Goal: Book appointment/travel/reservation

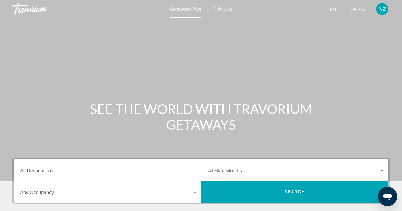
click at [49, 167] on div "Destination All Destinations" at bounding box center [108, 169] width 177 height 19
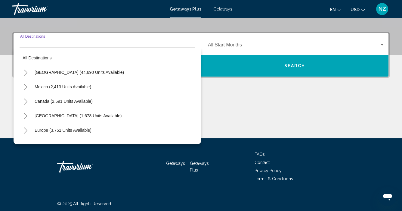
scroll to position [127, 0]
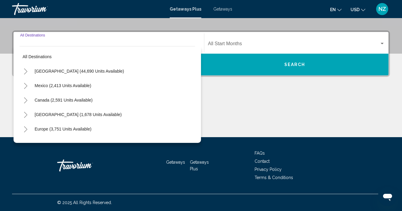
click at [27, 71] on icon "Toggle United States (44,690 units available)" at bounding box center [25, 71] width 3 height 6
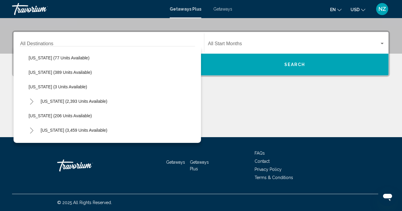
scroll to position [274, 0]
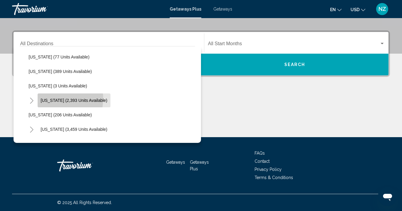
click at [57, 99] on span "[US_STATE] (2,393 units available)" at bounding box center [74, 100] width 67 height 5
type input "**********"
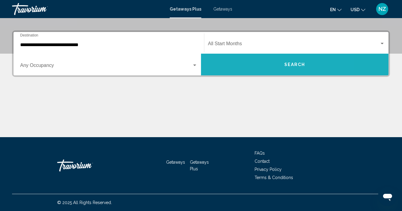
click at [257, 59] on button "Search" at bounding box center [294, 65] width 187 height 22
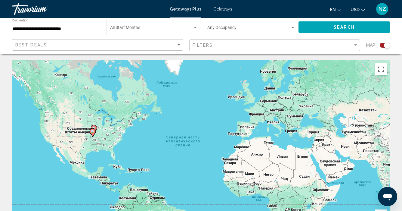
click at [93, 132] on image "Main content" at bounding box center [93, 131] width 4 height 4
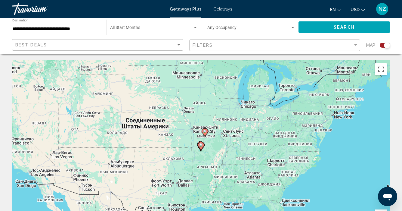
click at [205, 134] on icon "Main content" at bounding box center [204, 132] width 5 height 8
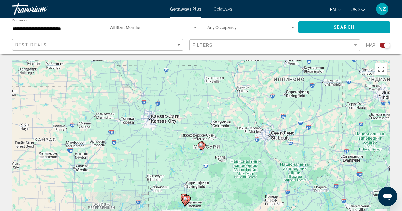
click at [201, 145] on image "Main content" at bounding box center [201, 145] width 4 height 4
type input "**********"
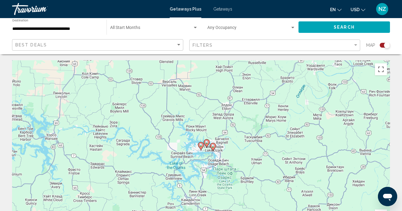
click at [213, 147] on image "Main content" at bounding box center [213, 146] width 4 height 4
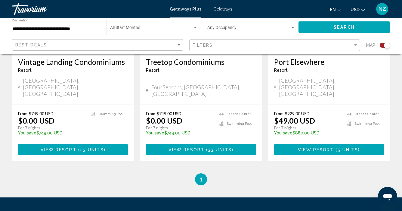
scroll to position [328, 0]
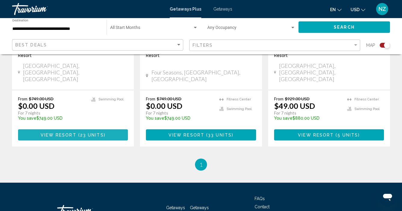
click at [100, 132] on span "23 units" at bounding box center [92, 134] width 24 height 5
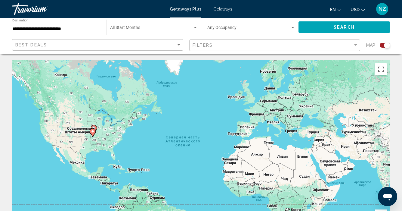
click at [94, 129] on image "Main content" at bounding box center [93, 131] width 4 height 4
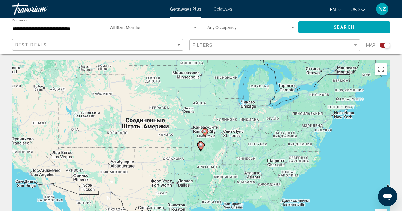
click at [205, 133] on icon "Main content" at bounding box center [204, 132] width 5 height 8
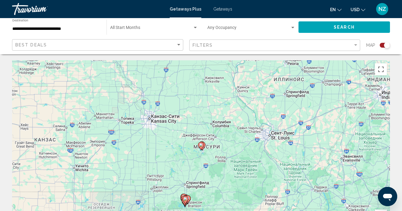
click at [201, 147] on icon "Main content" at bounding box center [200, 146] width 5 height 8
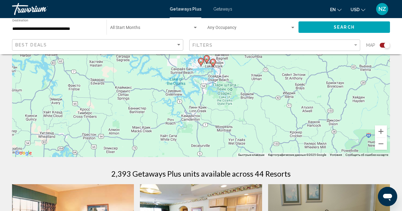
scroll to position [88, 0]
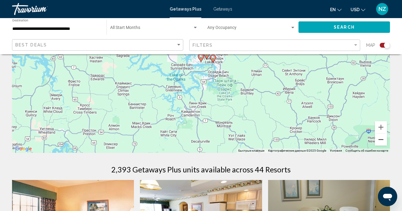
click at [381, 139] on button "Уменьшить" at bounding box center [381, 139] width 12 height 12
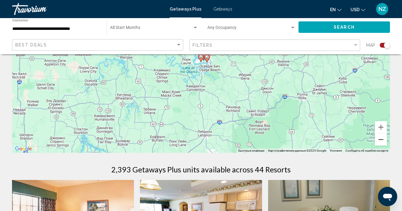
click at [381, 139] on button "Уменьшить" at bounding box center [381, 139] width 12 height 12
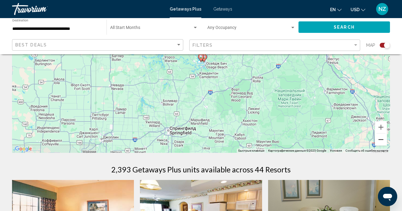
click at [381, 139] on button "Уменьшить" at bounding box center [381, 139] width 12 height 12
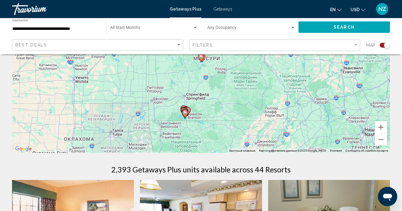
click at [186, 113] on image "Main content" at bounding box center [185, 113] width 4 height 4
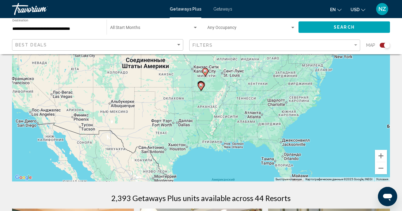
scroll to position [56, 0]
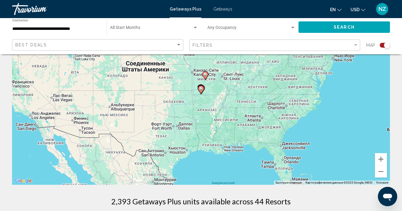
click at [202, 91] on icon "Main content" at bounding box center [200, 90] width 5 height 8
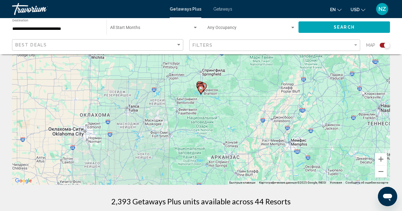
click at [202, 91] on icon "Main content" at bounding box center [200, 90] width 5 height 8
type input "**********"
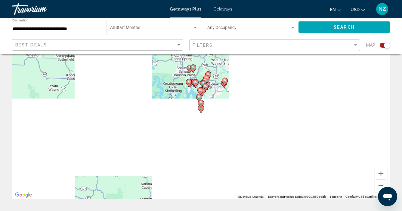
scroll to position [41, 0]
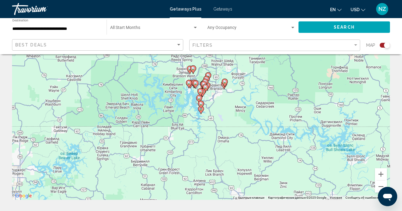
click at [202, 88] on gmp-advanced-marker "Main content" at bounding box center [200, 92] width 6 height 9
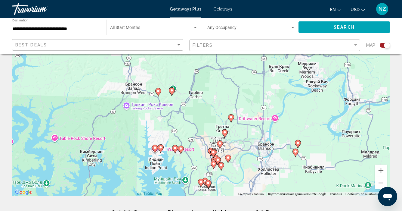
scroll to position [47, 0]
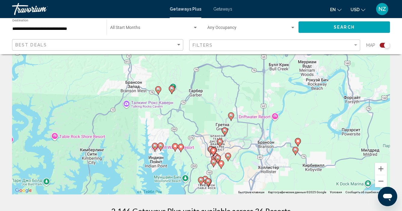
click at [154, 148] on icon "Main content" at bounding box center [154, 147] width 5 height 8
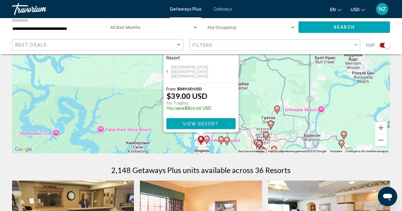
scroll to position [88, 0]
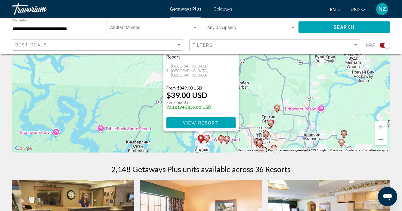
click at [199, 122] on span "View Resort" at bounding box center [201, 122] width 36 height 5
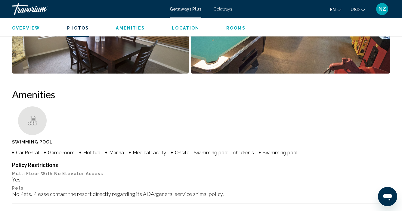
scroll to position [510, 0]
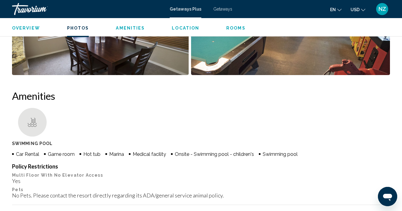
click at [224, 9] on span "Getaways" at bounding box center [222, 9] width 19 height 5
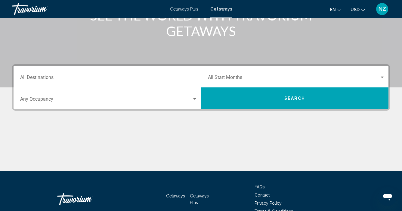
scroll to position [97, 0]
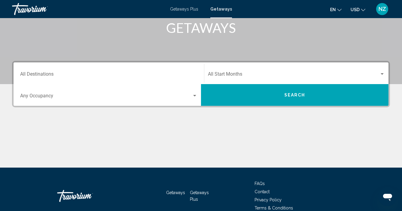
click at [53, 76] on input "Destination All Destinations" at bounding box center [108, 75] width 177 height 5
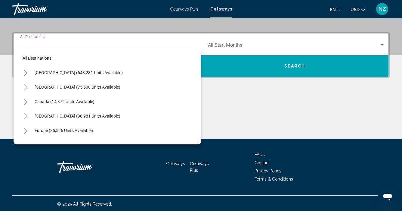
scroll to position [127, 0]
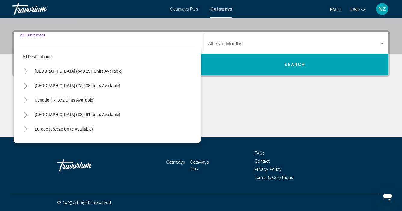
click at [26, 70] on icon "Toggle United States (643,231 units available)" at bounding box center [25, 71] width 3 height 6
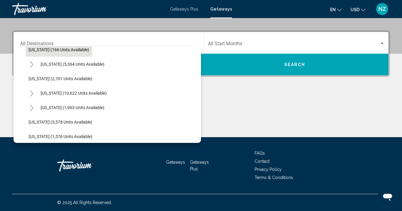
scroll to position [321, 0]
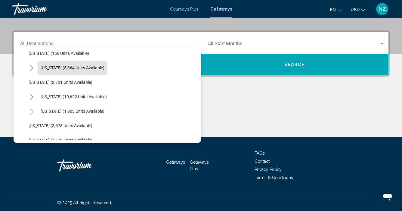
click at [57, 67] on span "[US_STATE] (5,364 units available)" at bounding box center [73, 67] width 64 height 5
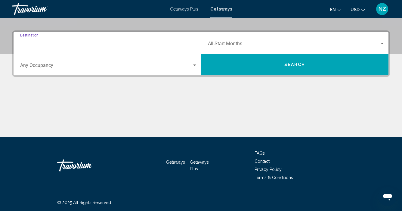
type input "**********"
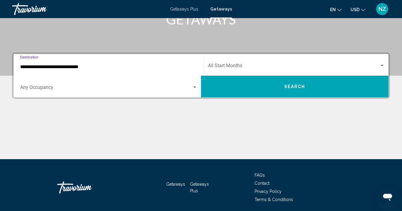
scroll to position [114, 0]
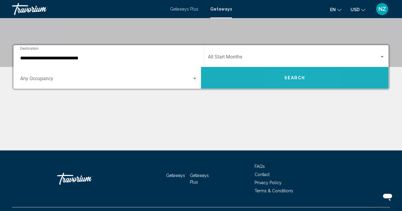
click at [289, 76] on span "Search" at bounding box center [294, 78] width 21 height 5
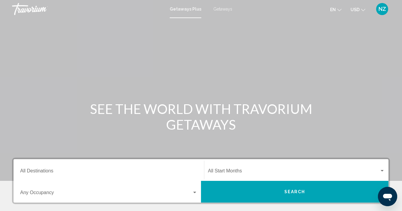
click at [224, 9] on span "Getaways" at bounding box center [222, 9] width 19 height 5
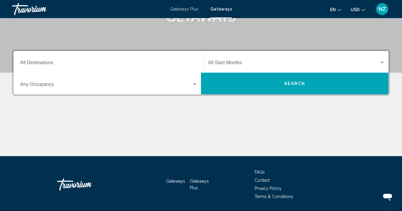
scroll to position [116, 0]
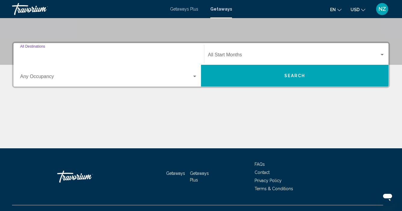
click at [42, 55] on input "Destination All Destinations" at bounding box center [108, 55] width 177 height 5
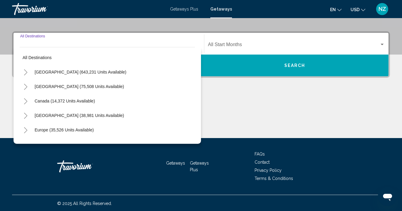
scroll to position [127, 0]
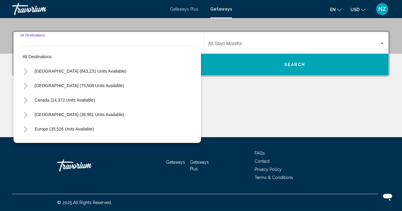
click at [26, 69] on icon "Toggle United States (643,231 units available)" at bounding box center [25, 71] width 5 height 6
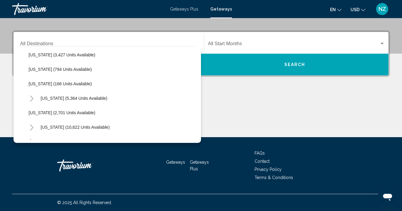
scroll to position [301, 0]
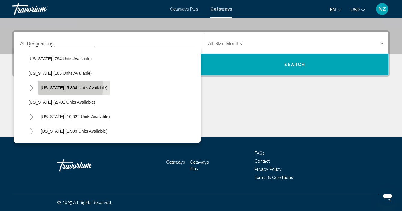
click at [50, 87] on span "[US_STATE] (5,364 units available)" at bounding box center [74, 87] width 67 height 5
type input "**********"
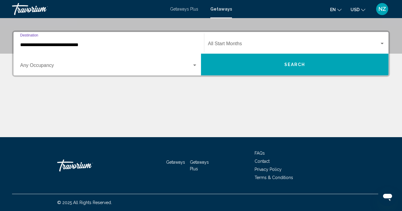
click at [256, 62] on button "Search" at bounding box center [294, 65] width 187 height 22
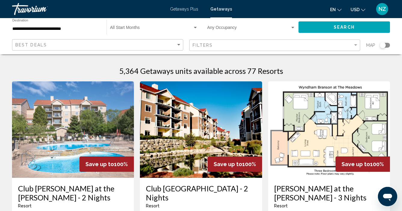
click at [384, 45] on div "Search widget" at bounding box center [383, 45] width 6 height 6
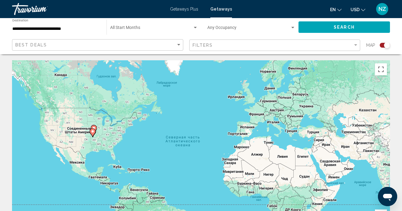
click at [92, 130] on image "Main content" at bounding box center [93, 131] width 4 height 4
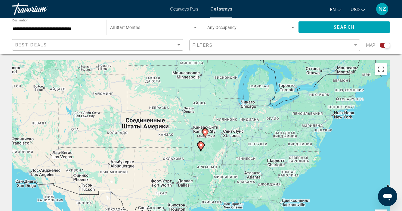
click at [201, 145] on image "Main content" at bounding box center [201, 145] width 4 height 4
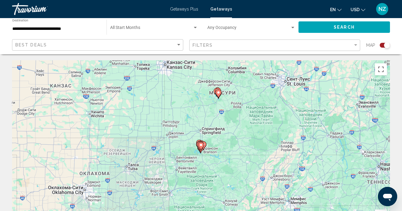
click at [201, 145] on image "Main content" at bounding box center [201, 145] width 4 height 4
type input "**********"
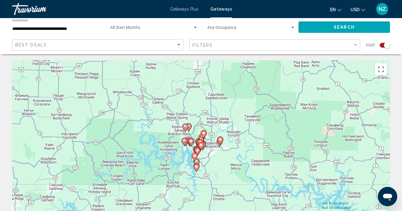
click at [185, 141] on image "Main content" at bounding box center [185, 141] width 4 height 4
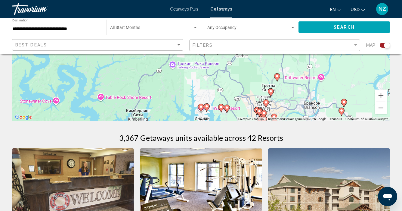
scroll to position [120, 0]
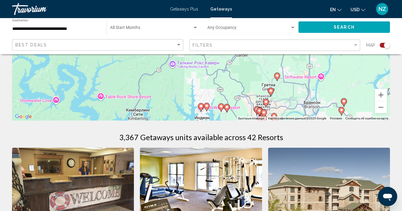
click at [207, 106] on image "Main content" at bounding box center [207, 106] width 4 height 4
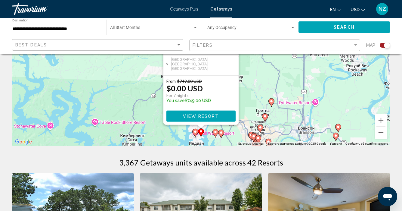
scroll to position [96, 0]
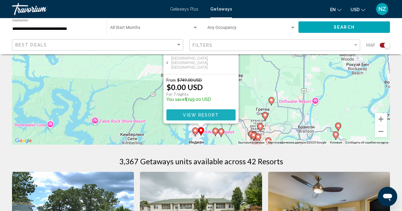
click at [205, 113] on span "View Resort" at bounding box center [201, 115] width 36 height 5
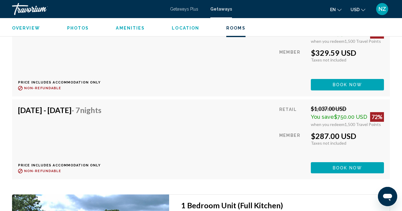
scroll to position [2019, 0]
